Goal: Check status: Check status

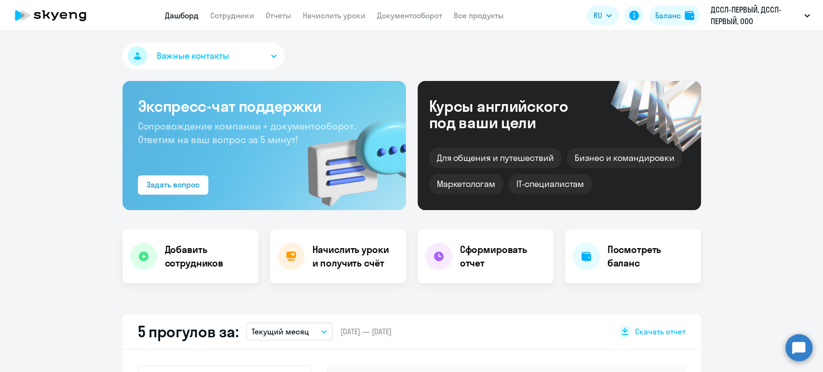
select select "30"
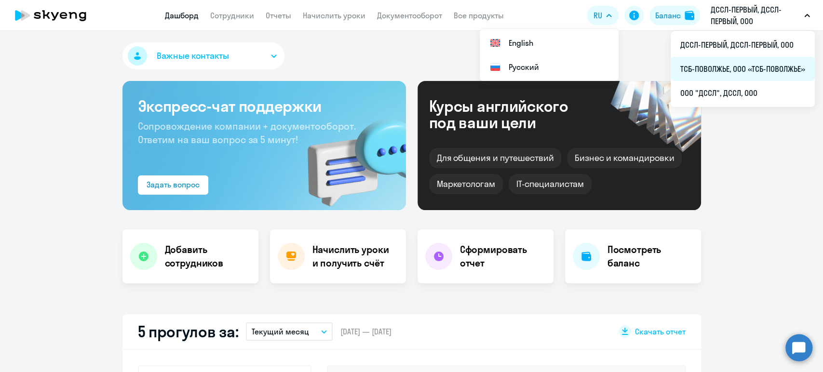
click at [713, 69] on li "ТСБ-ПОВОЛЖЬЕ, ООО «ТСБ-ПОВОЛЖЬЕ»" at bounding box center [742, 69] width 144 height 24
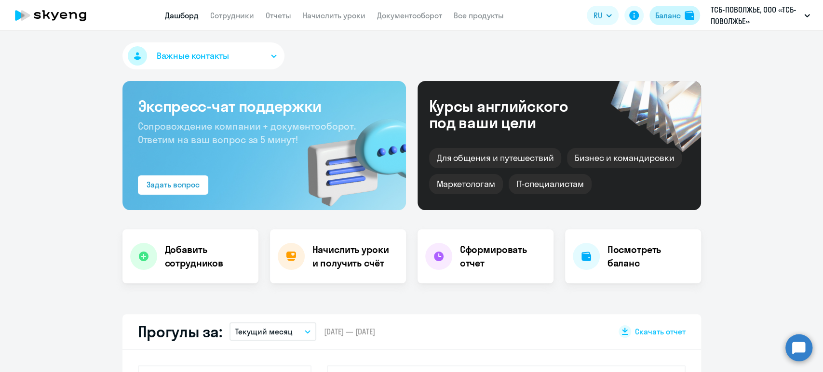
click at [655, 14] on div "Баланс" at bounding box center [668, 16] width 26 height 12
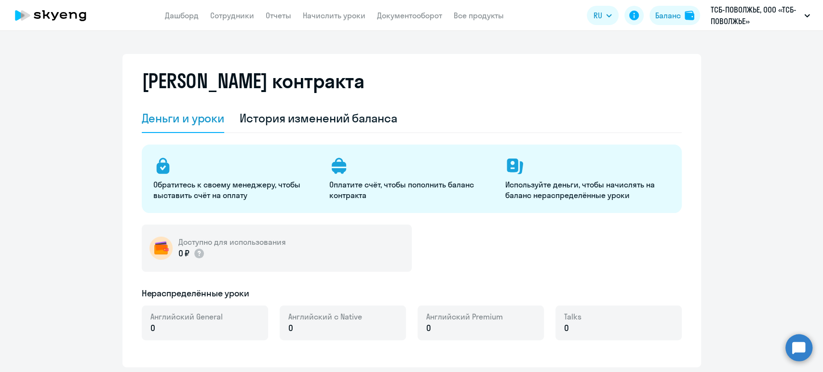
select select "english_adult_not_native_speaker"
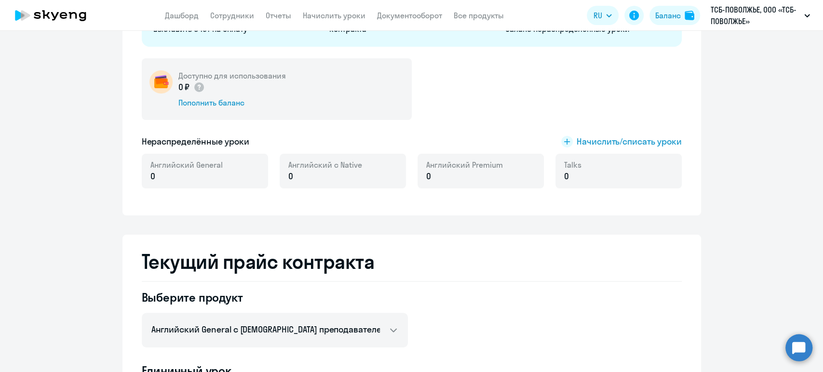
scroll to position [77, 0]
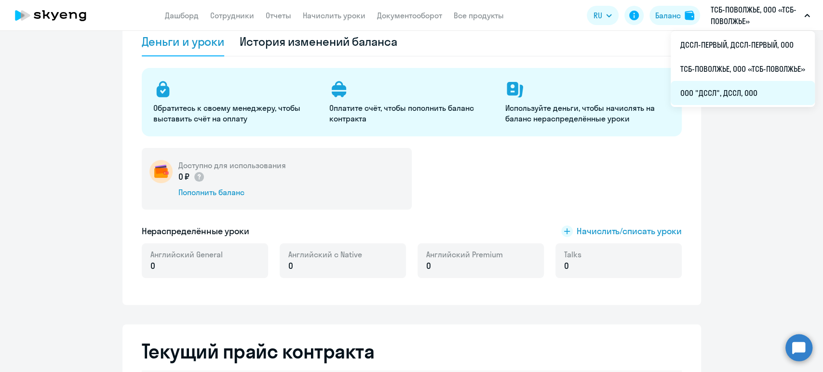
click at [716, 91] on li "ООО "ДССЛ", ДССЛ, ООО" at bounding box center [742, 93] width 144 height 24
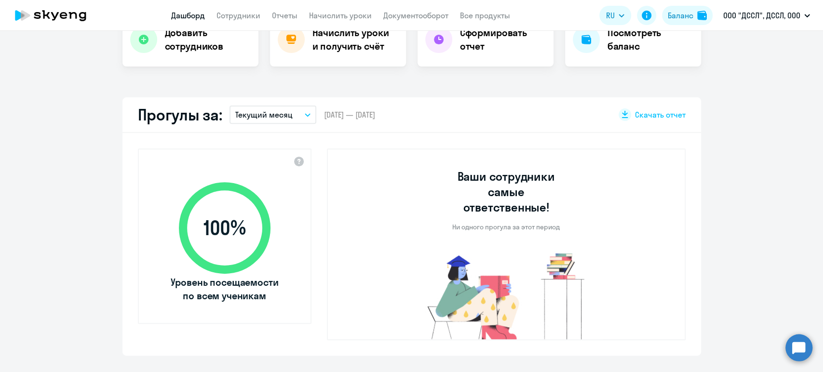
scroll to position [3, 0]
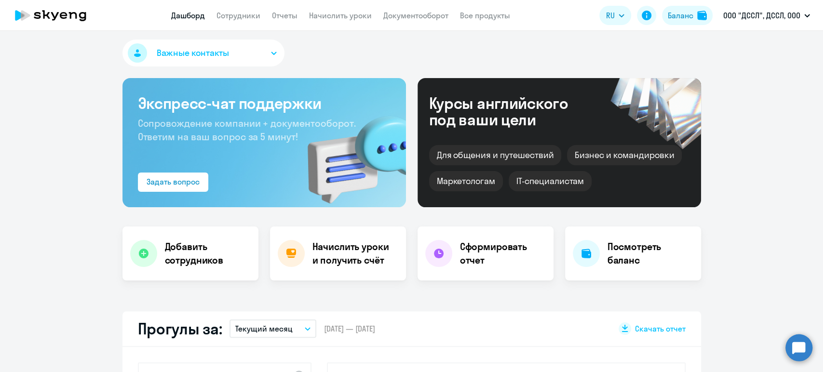
drag, startPoint x: 682, startPoint y: 13, endPoint x: 664, endPoint y: 41, distance: 32.9
click at [681, 13] on div "Баланс" at bounding box center [681, 16] width 26 height 12
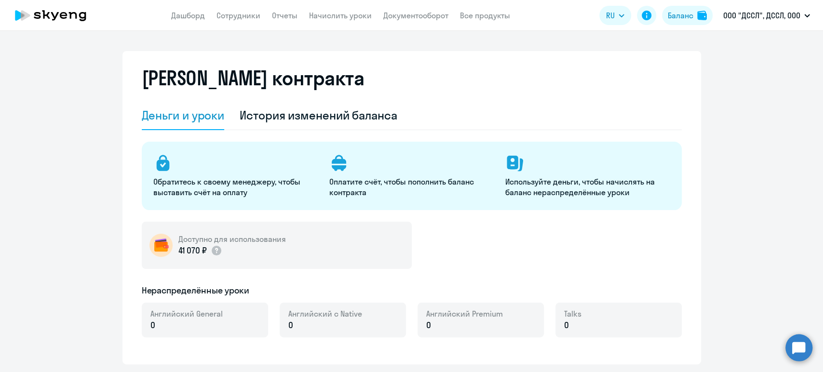
select select "english_adult_not_native_speaker"
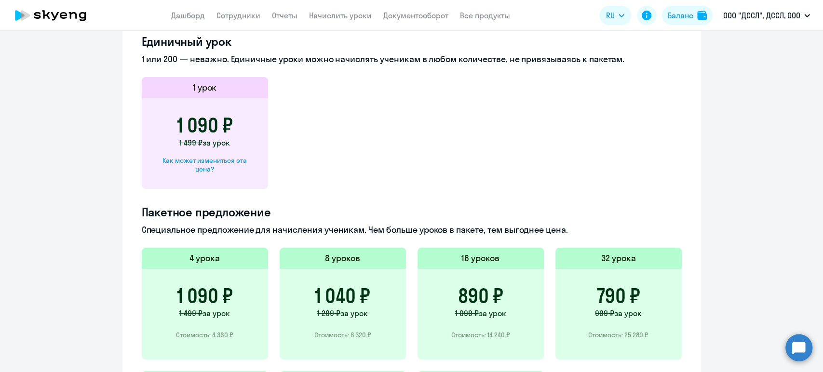
scroll to position [451, 0]
